Goal: Find specific page/section: Find specific page/section

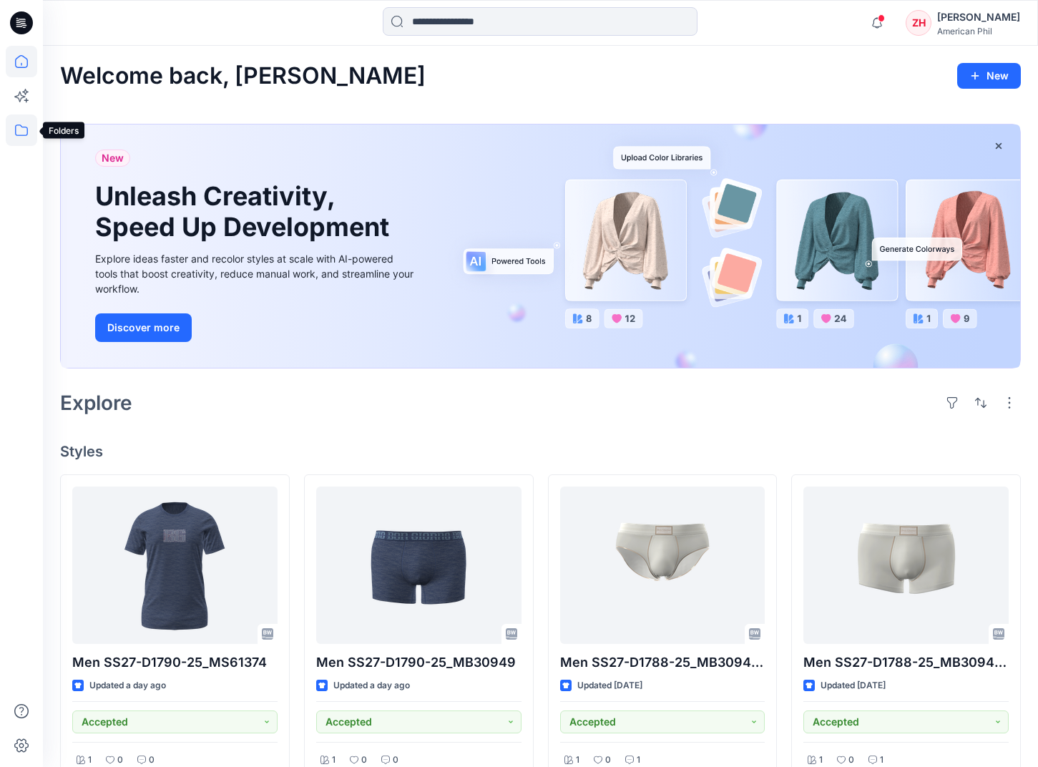
click at [28, 131] on icon at bounding box center [21, 129] width 13 height 11
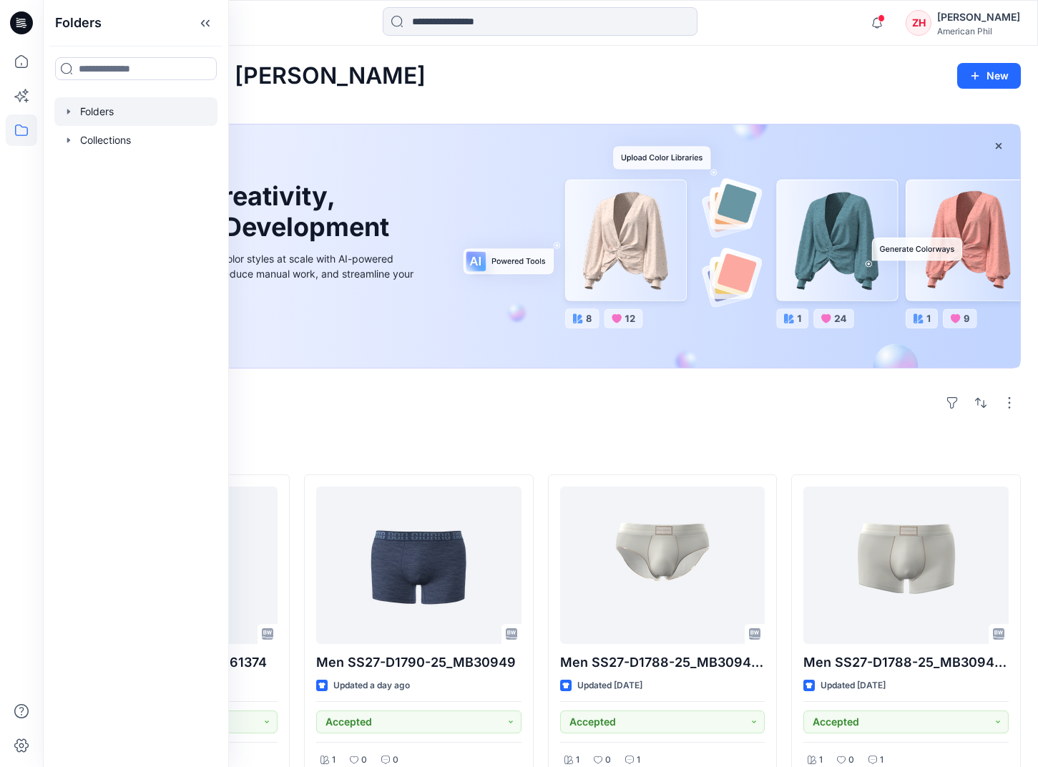
click at [156, 114] on div at bounding box center [135, 111] width 163 height 29
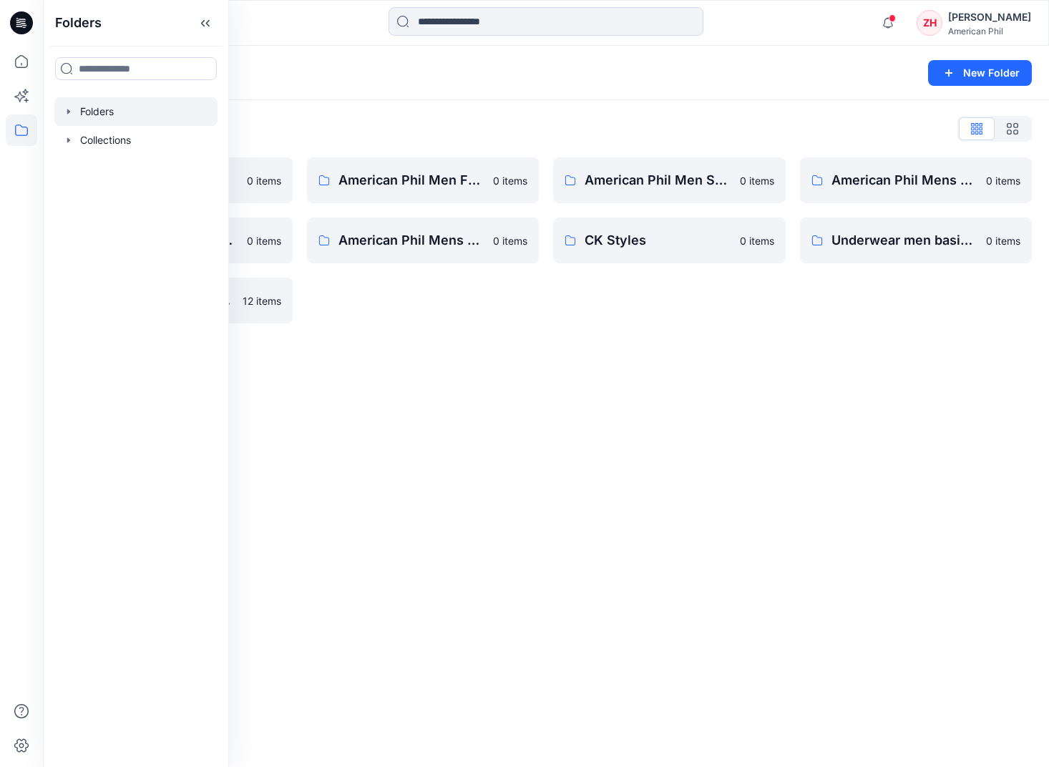
click at [495, 115] on div "Folders List American Phil Ladies SS25 collection 0 items American Phil Mens FW…" at bounding box center [546, 220] width 1006 height 240
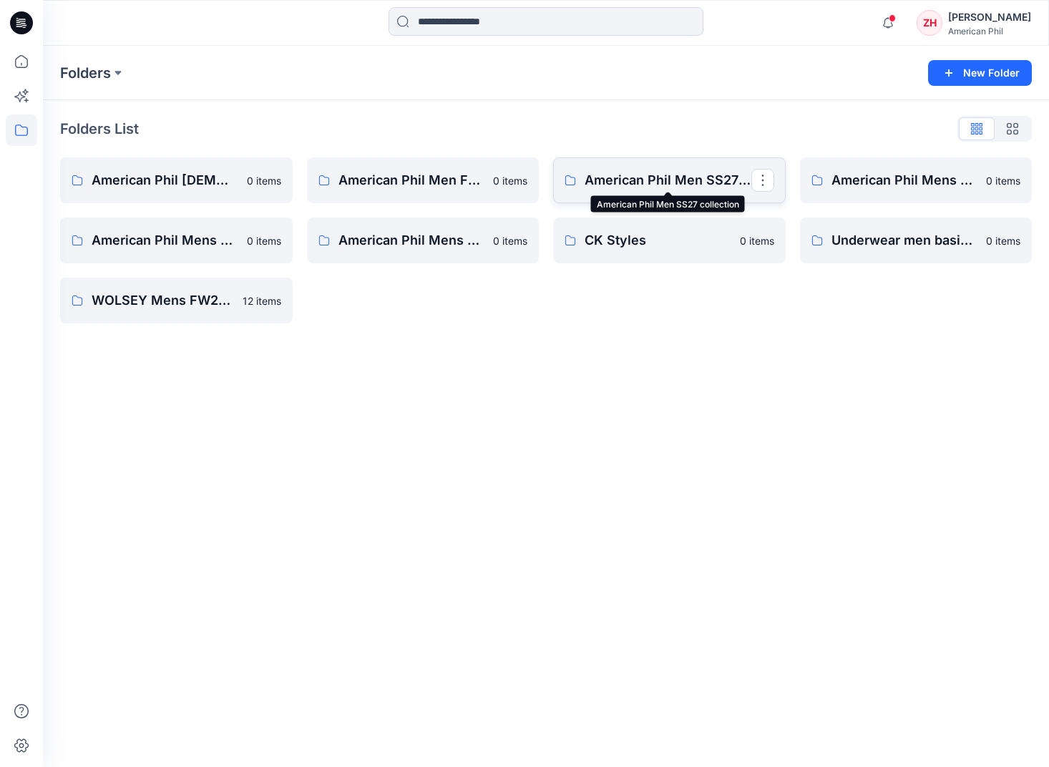
click at [692, 185] on p "American Phil Men SS27 collection" at bounding box center [667, 180] width 167 height 20
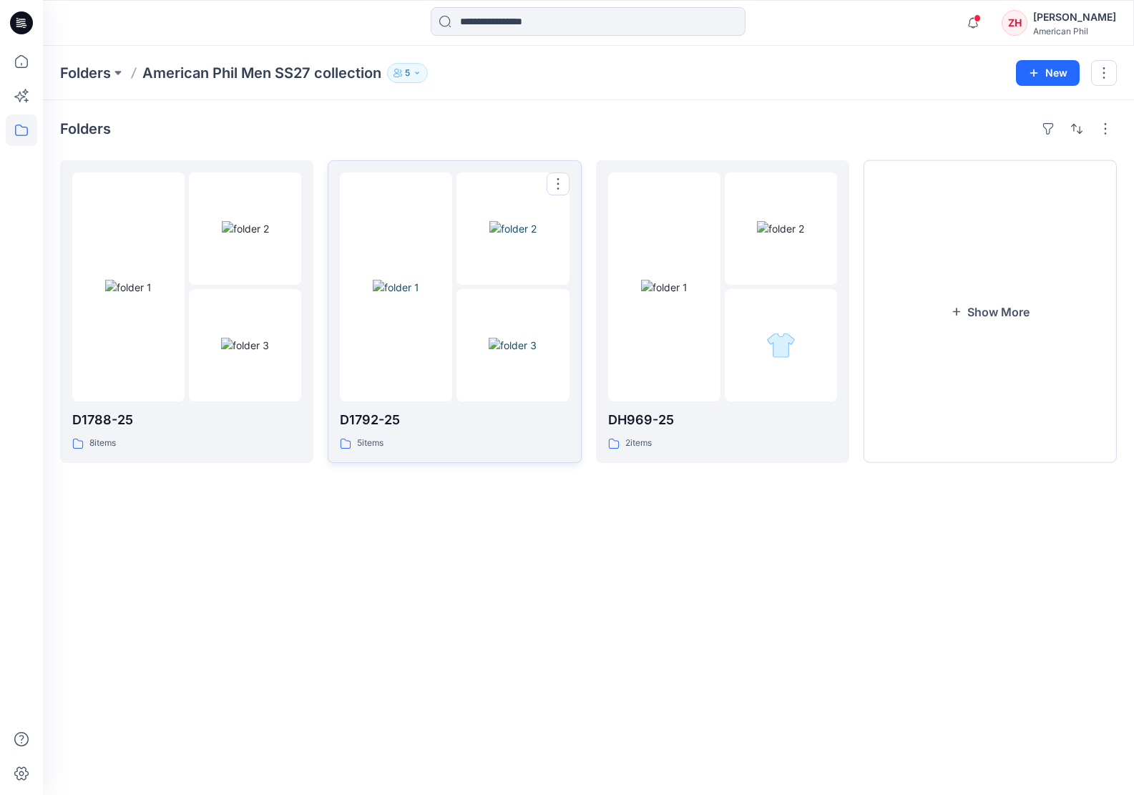
click at [408, 281] on img at bounding box center [396, 287] width 46 height 15
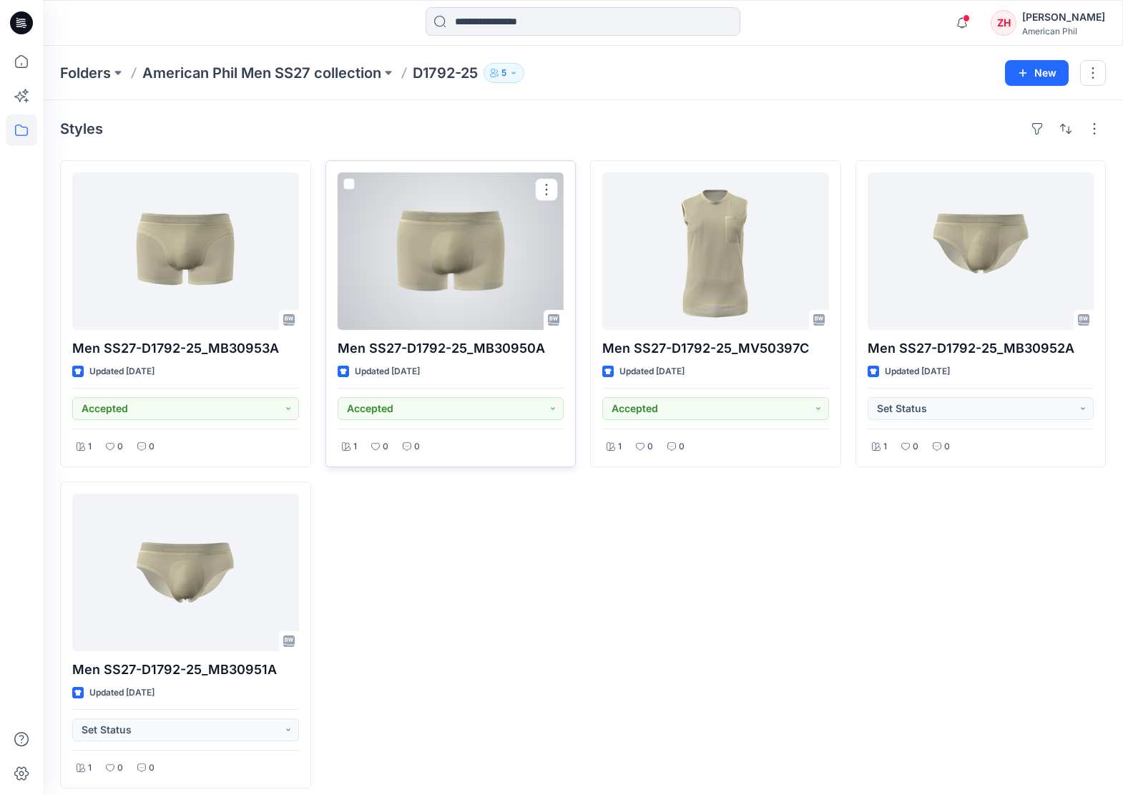
click at [493, 255] on div at bounding box center [451, 250] width 227 height 157
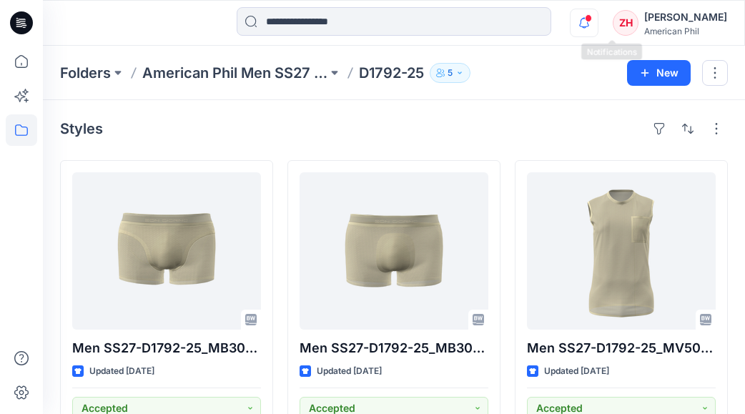
click at [598, 26] on icon "button" at bounding box center [584, 23] width 27 height 29
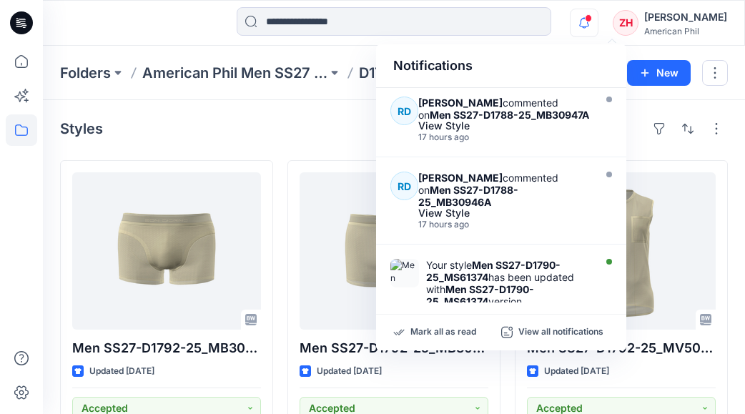
click at [576, 21] on div "Notifications RD Richard Dromard commented on Men SS27-D1788-25_MB30947A View S…" at bounding box center [394, 22] width 702 height 31
